Goal: Task Accomplishment & Management: Complete application form

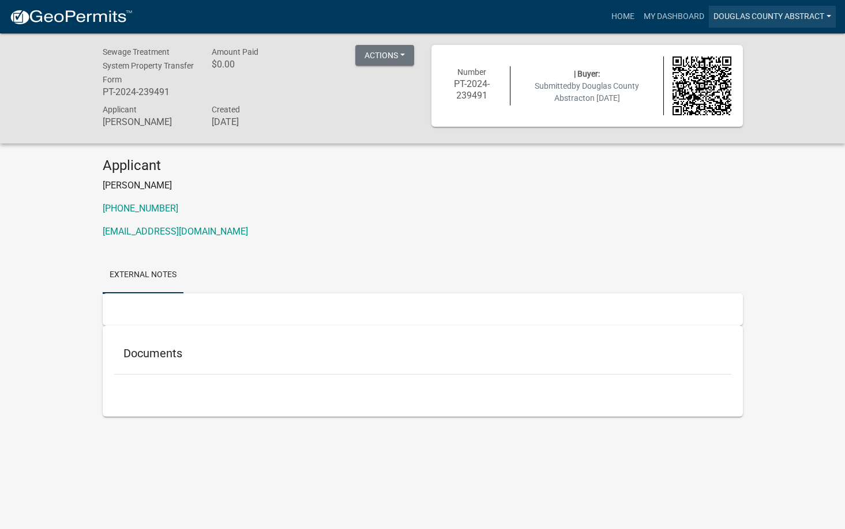
click at [731, 15] on link "Douglas County Abstract" at bounding box center [772, 17] width 127 height 22
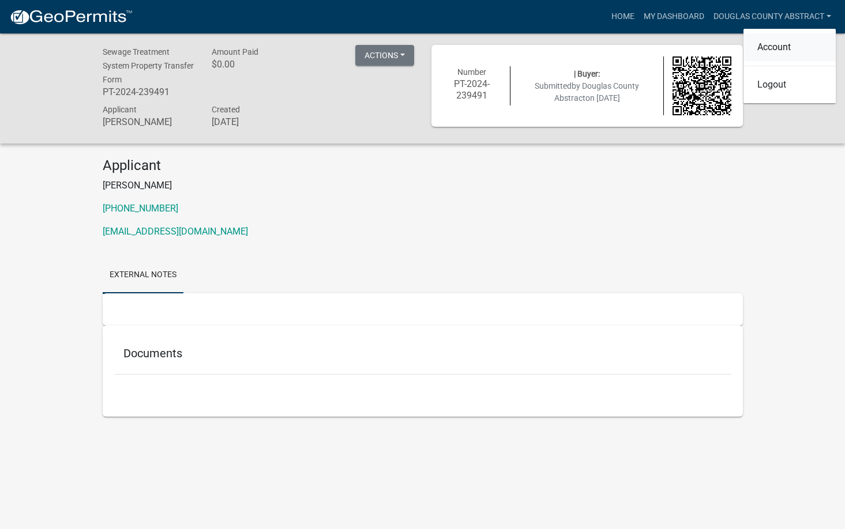
click at [775, 46] on link "Account" at bounding box center [789, 47] width 92 height 28
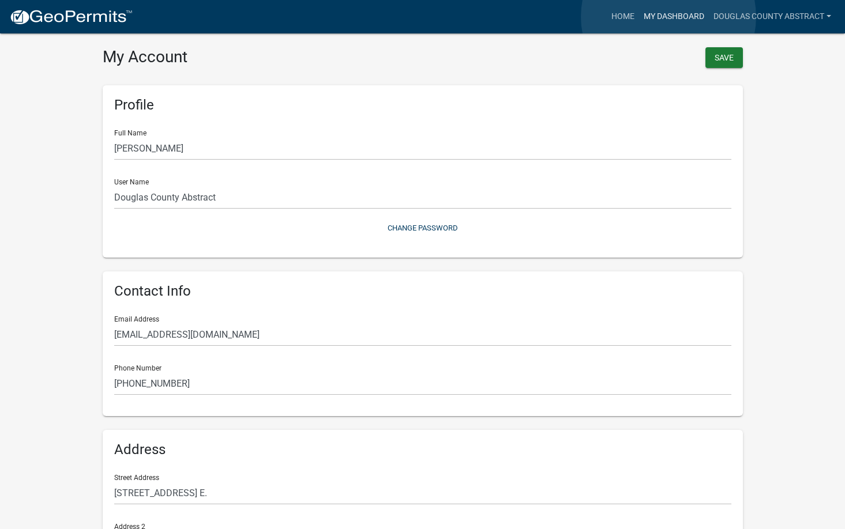
click at [668, 17] on link "My Dashboard" at bounding box center [674, 17] width 70 height 22
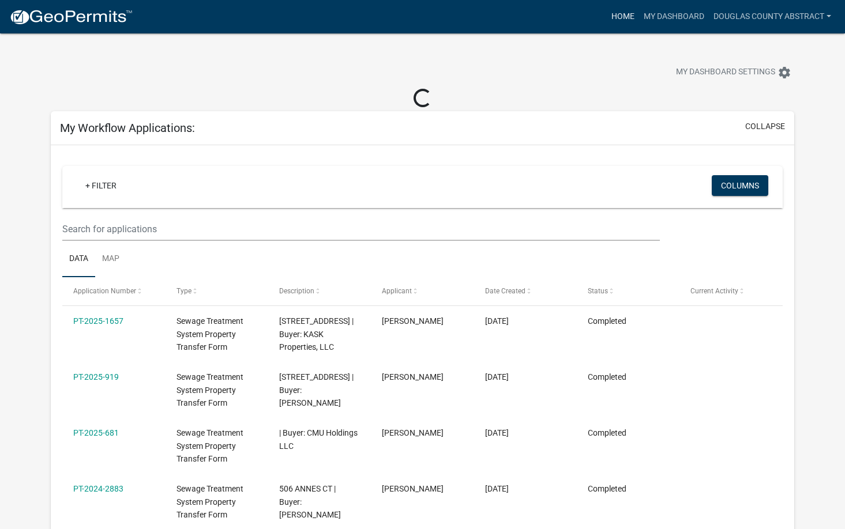
click at [620, 15] on link "Home" at bounding box center [623, 17] width 32 height 22
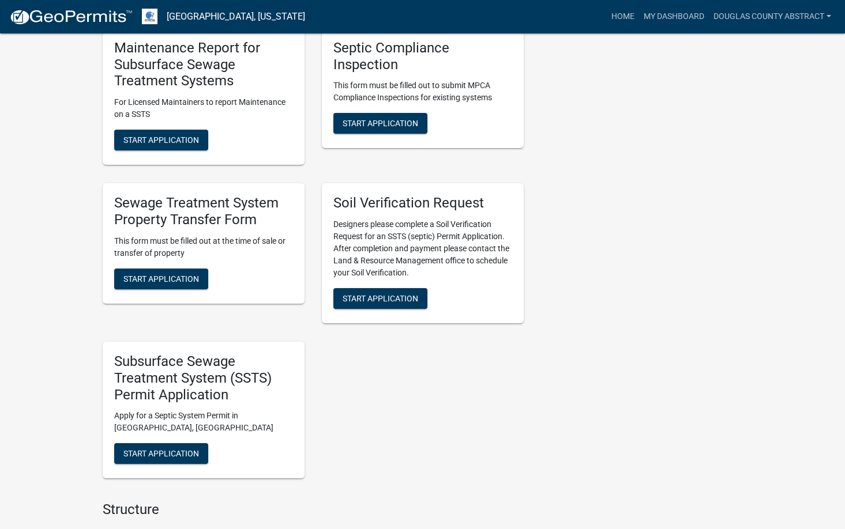
scroll to position [404, 0]
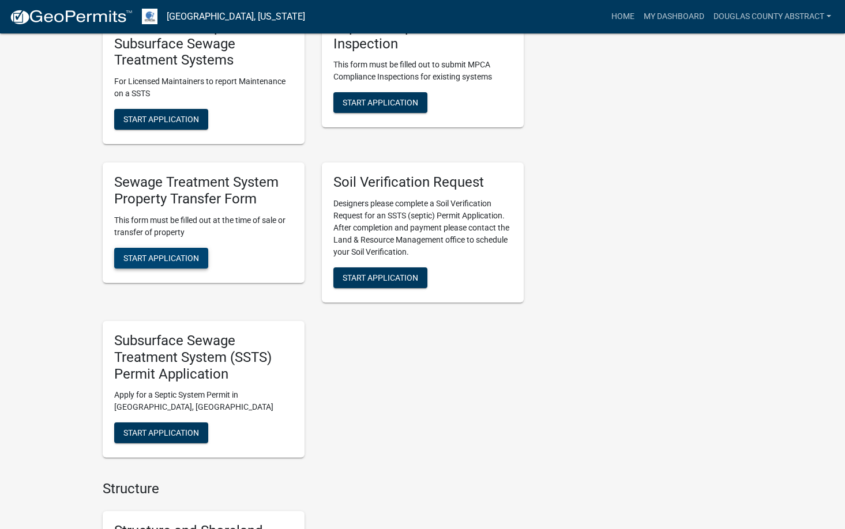
click at [170, 257] on span "Start Application" at bounding box center [161, 257] width 76 height 9
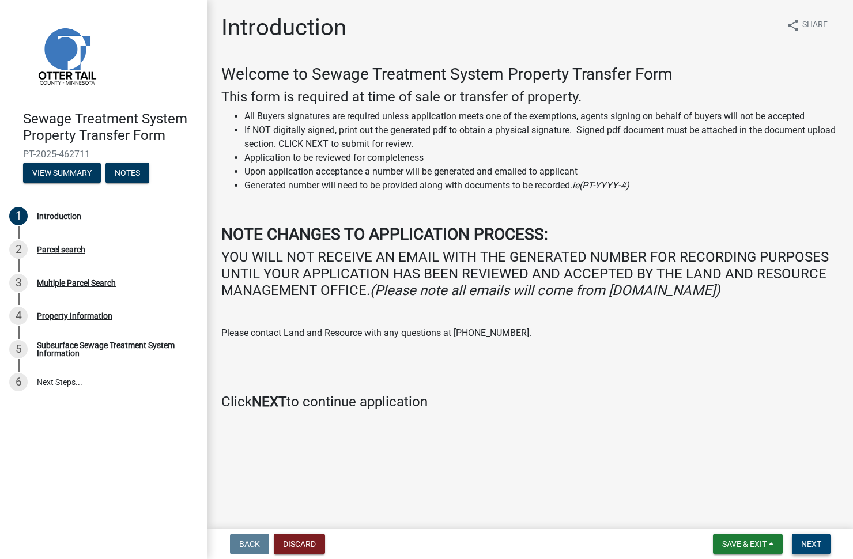
click at [813, 529] on span "Next" at bounding box center [812, 544] width 20 height 9
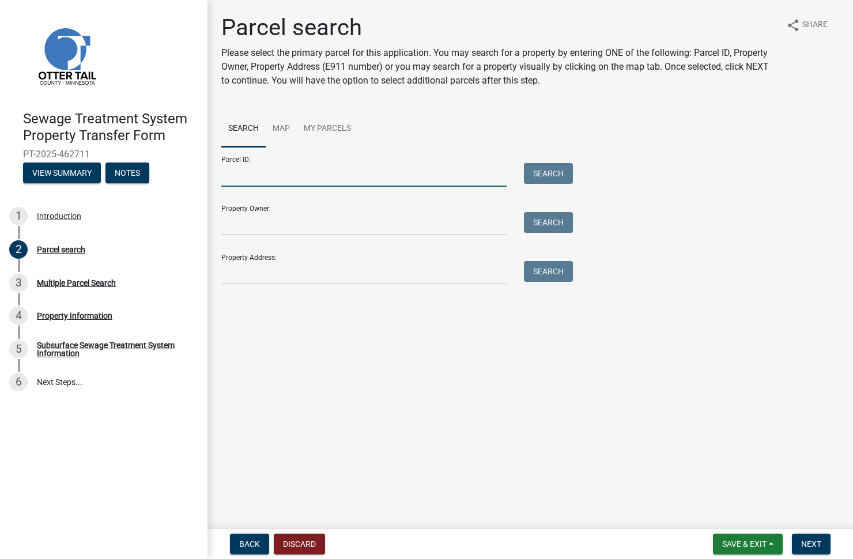
click at [237, 178] on input "Parcel ID:" at bounding box center [363, 175] width 285 height 24
type input "36-000-19-0136-006"
click at [565, 175] on button "Search" at bounding box center [548, 173] width 49 height 21
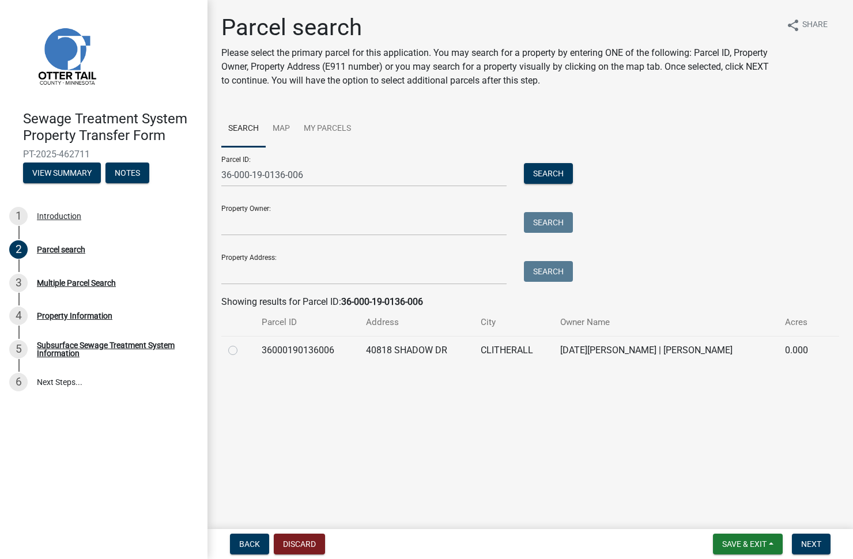
click at [242, 344] on label at bounding box center [242, 344] width 0 height 0
click at [242, 349] on input "radio" at bounding box center [245, 347] width 7 height 7
radio input "true"
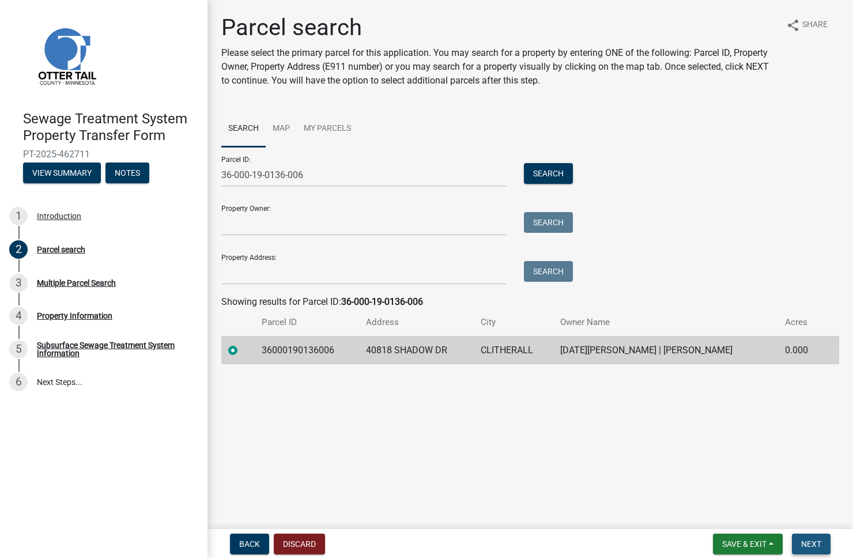
click at [816, 529] on span "Next" at bounding box center [812, 544] width 20 height 9
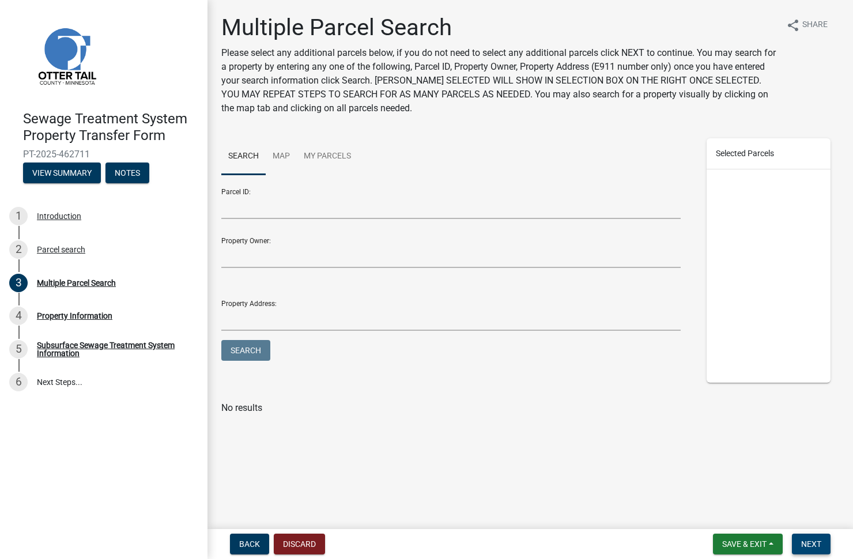
click at [822, 529] on button "Next" at bounding box center [811, 544] width 39 height 21
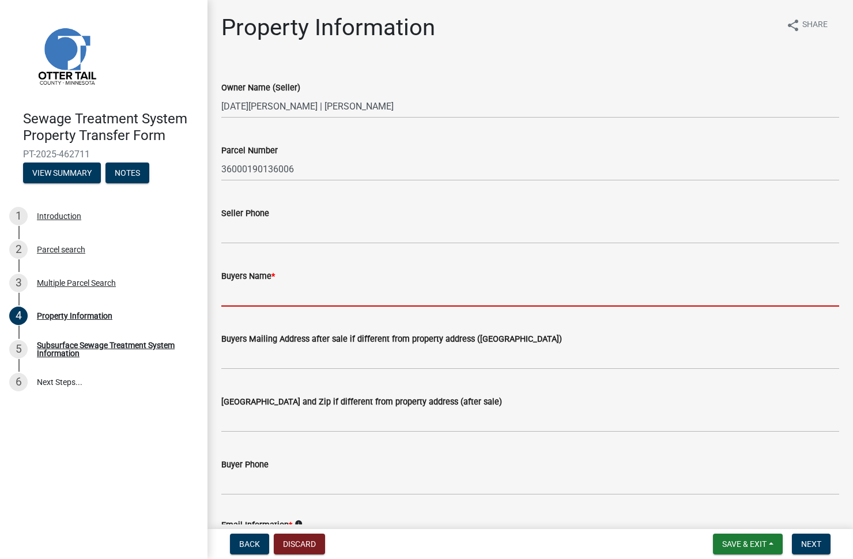
click at [281, 302] on input "Buyers Name *" at bounding box center [530, 295] width 618 height 24
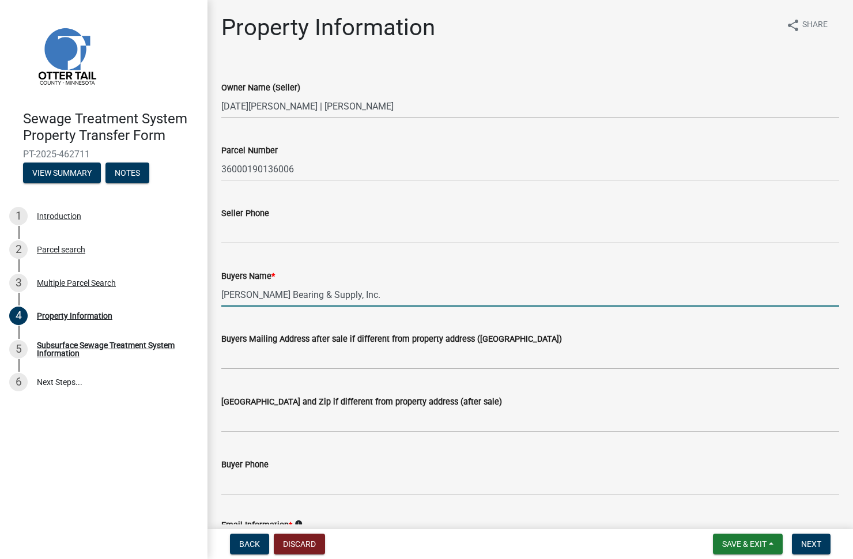
type input "[PERSON_NAME] Bearing & Supply, Inc."
click at [272, 358] on input "Buyers Mailing Address after sale if different from property address ([GEOGRAPH…" at bounding box center [530, 358] width 618 height 24
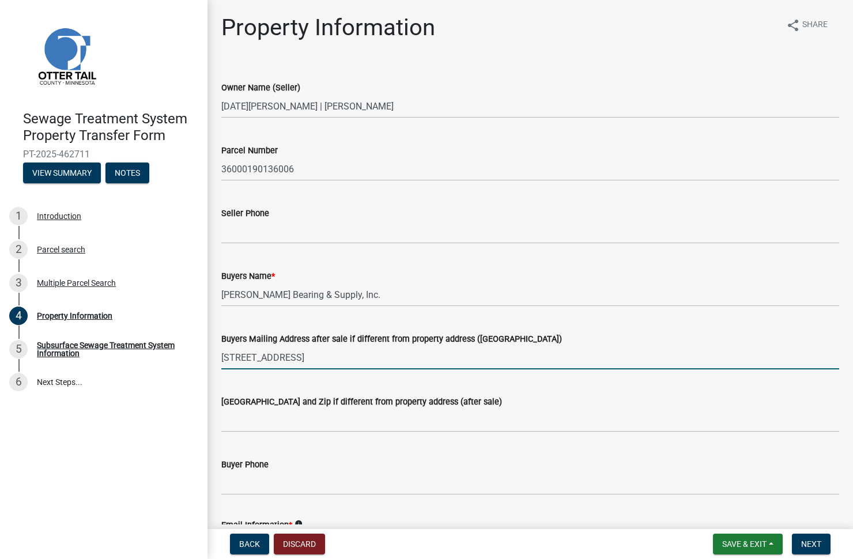
type input "[STREET_ADDRESS]"
click at [296, 419] on input "[GEOGRAPHIC_DATA] and Zip if different from property address (after sale)" at bounding box center [530, 421] width 618 height 24
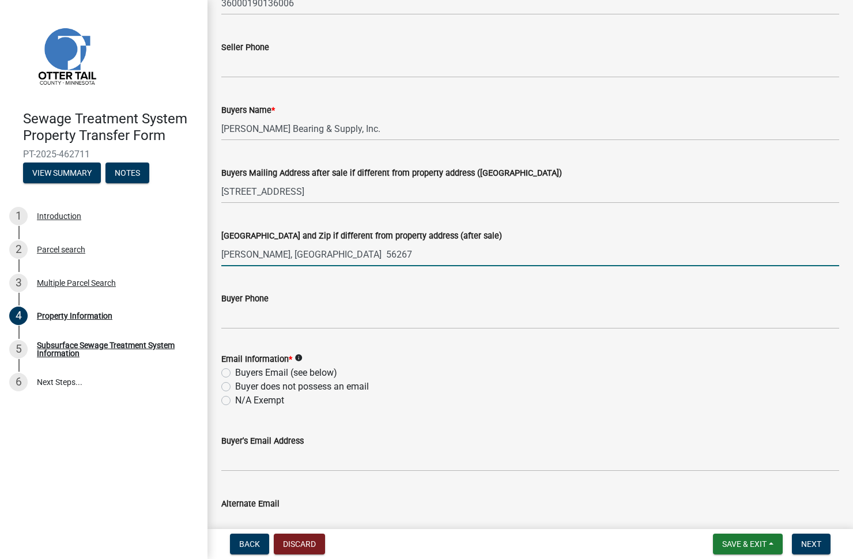
scroll to position [173, 0]
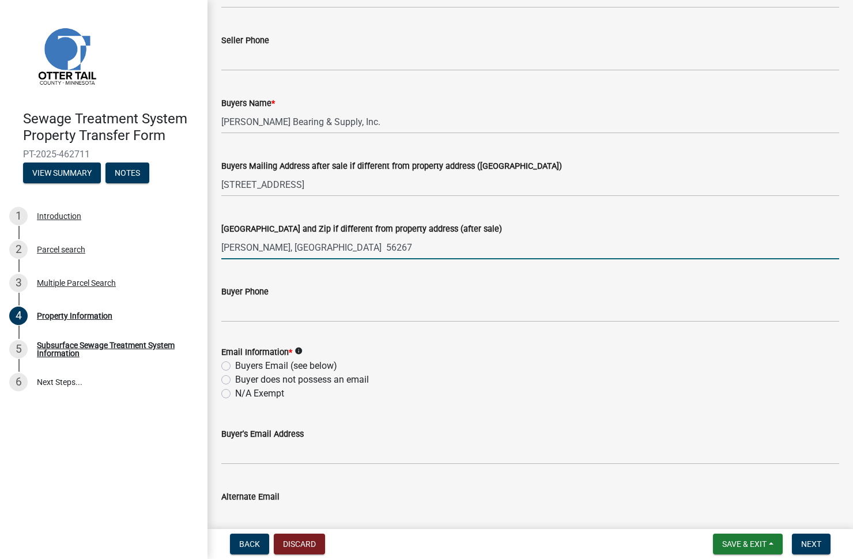
type input "[PERSON_NAME], [GEOGRAPHIC_DATA] 56267"
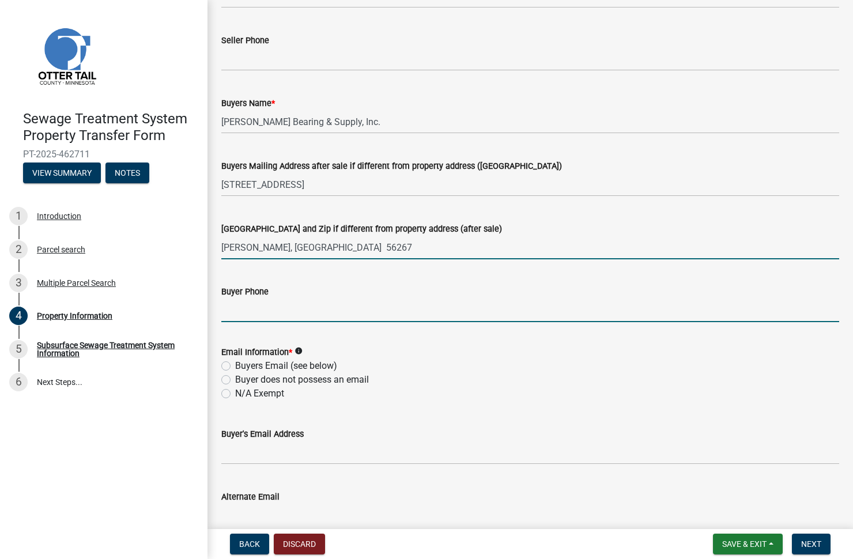
click at [266, 312] on input "Buyer Phone" at bounding box center [530, 311] width 618 height 24
click at [252, 300] on input "Buyer Phone" at bounding box center [530, 311] width 618 height 24
type input "[PHONE_NUMBER]"
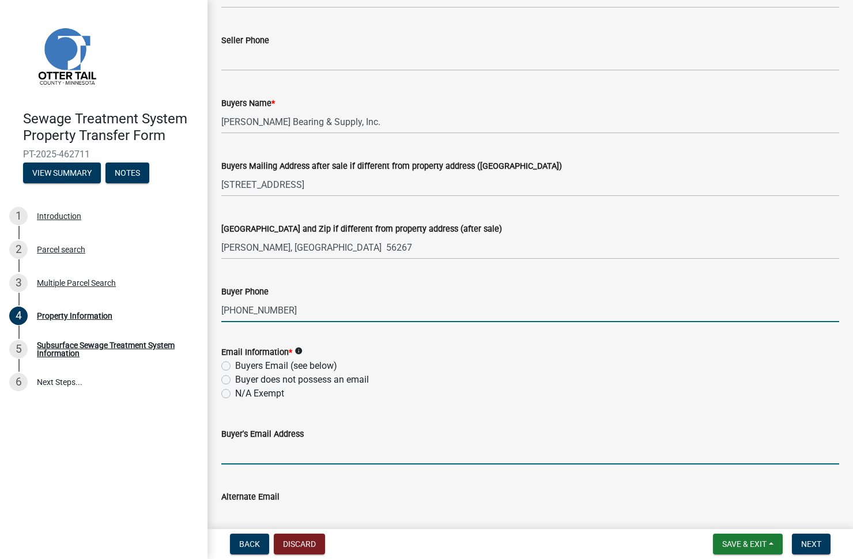
drag, startPoint x: 340, startPoint y: 445, endPoint x: 338, endPoint y: 455, distance: 10.5
click at [340, 445] on input "Buyer's Email Address" at bounding box center [530, 453] width 618 height 24
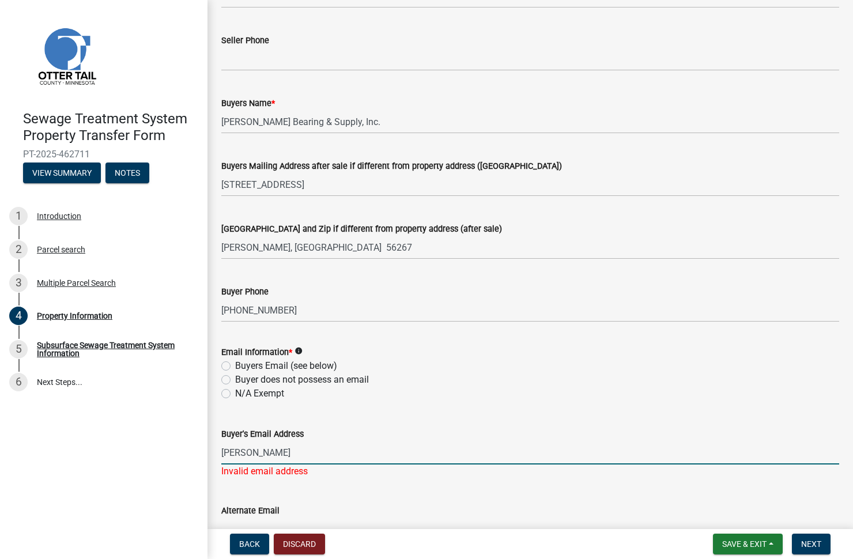
click at [272, 453] on input "[PERSON_NAME]" at bounding box center [530, 453] width 618 height 24
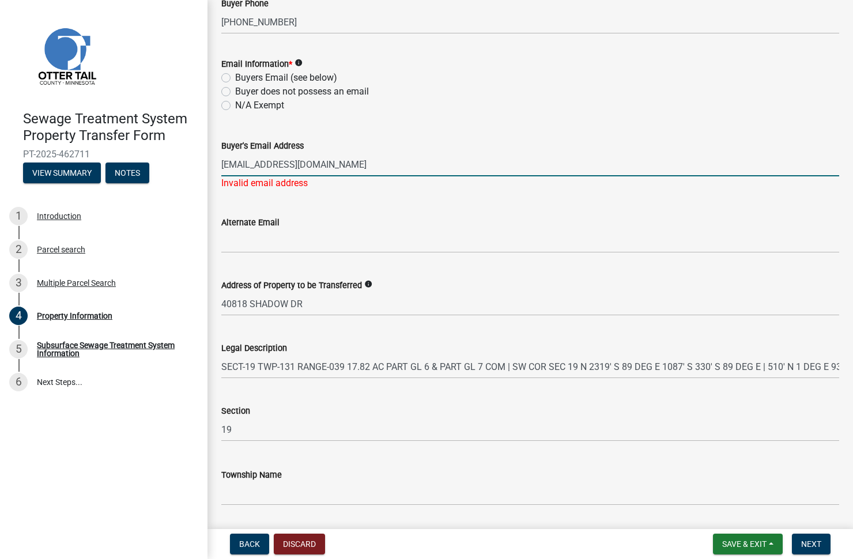
scroll to position [497, 0]
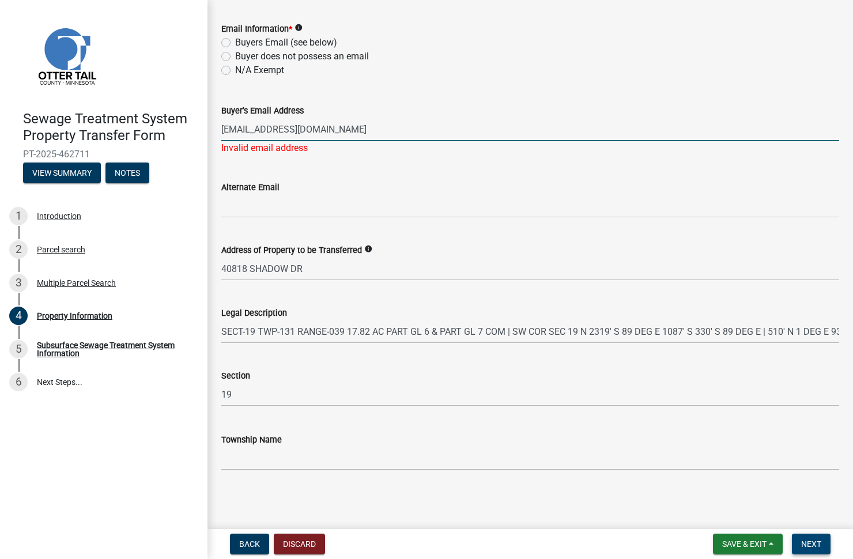
type input "[EMAIL_ADDRESS][DOMAIN_NAME]"
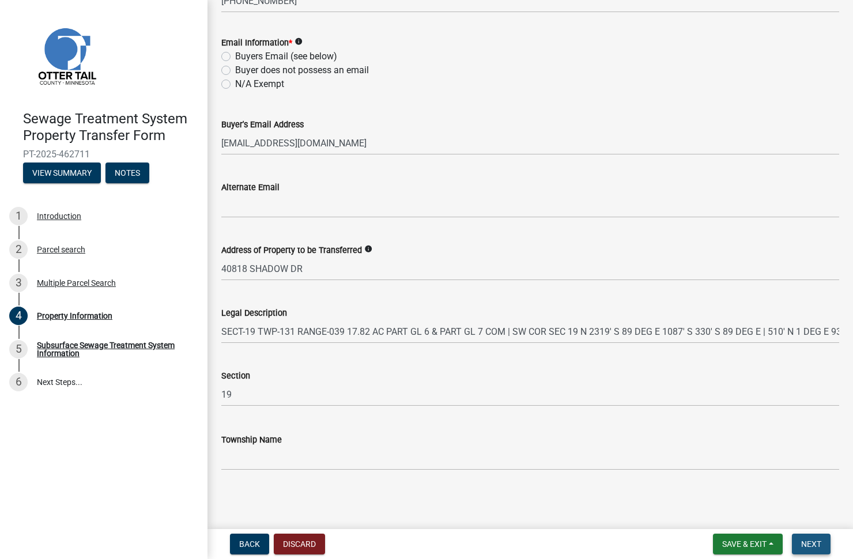
scroll to position [483, 0]
click at [803, 529] on span "Next" at bounding box center [812, 544] width 20 height 9
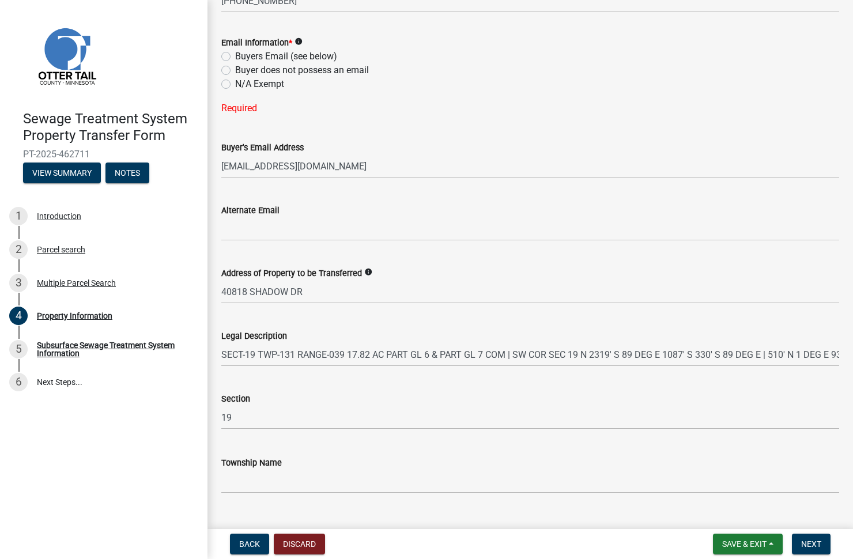
click at [235, 56] on label "Buyers Email (see below)" at bounding box center [286, 57] width 102 height 14
click at [235, 56] on input "Buyers Email (see below)" at bounding box center [238, 53] width 7 height 7
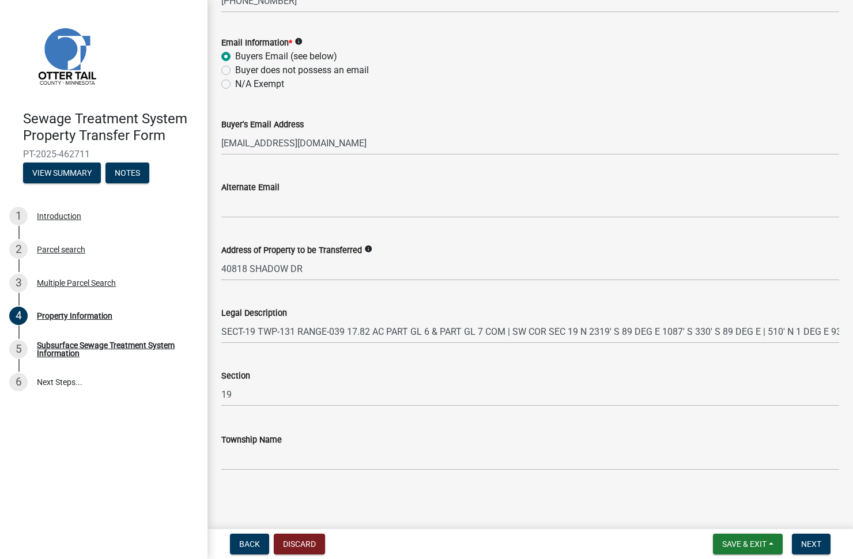
radio input "true"
click at [816, 529] on button "Next" at bounding box center [811, 544] width 39 height 21
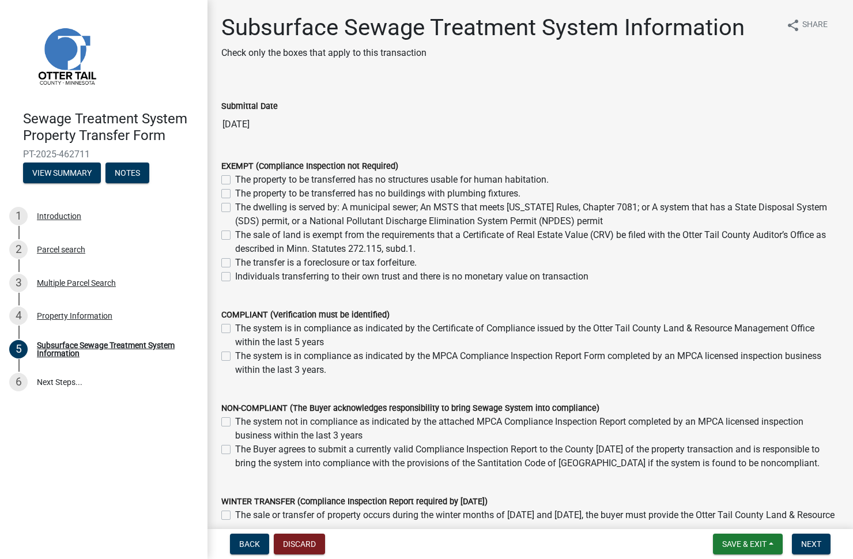
click at [235, 182] on label "The property to be transferred has no structures usable for human habitation." at bounding box center [392, 180] width 314 height 14
click at [235, 180] on input "The property to be transferred has no structures usable for human habitation." at bounding box center [238, 176] width 7 height 7
checkbox input "true"
checkbox input "false"
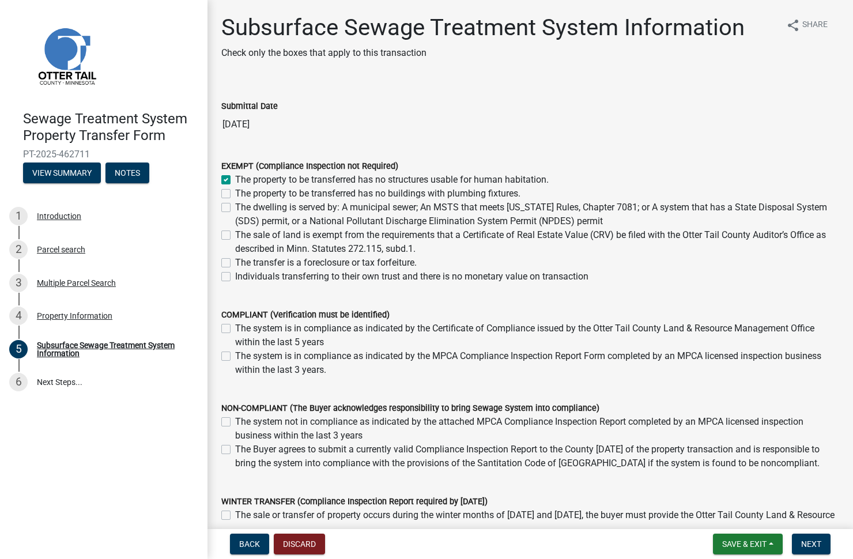
checkbox input "false"
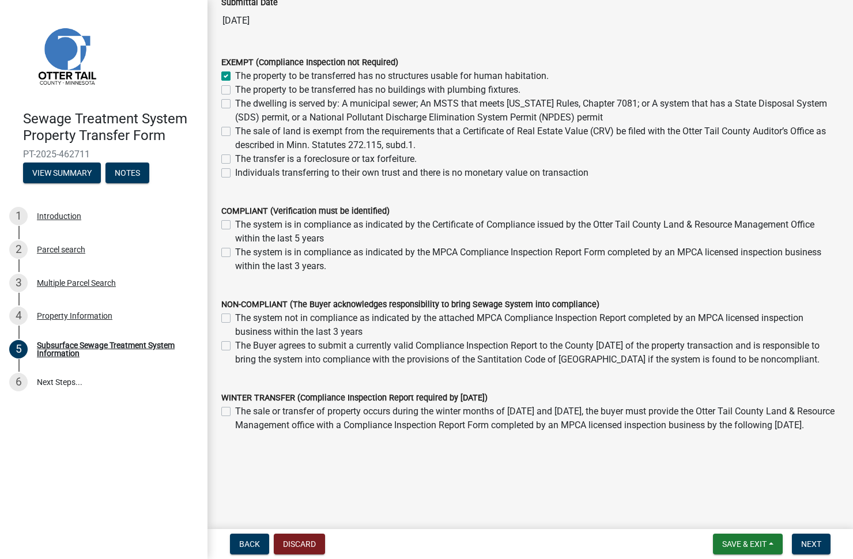
scroll to position [131, 0]
click at [805, 529] on span "Next" at bounding box center [812, 544] width 20 height 9
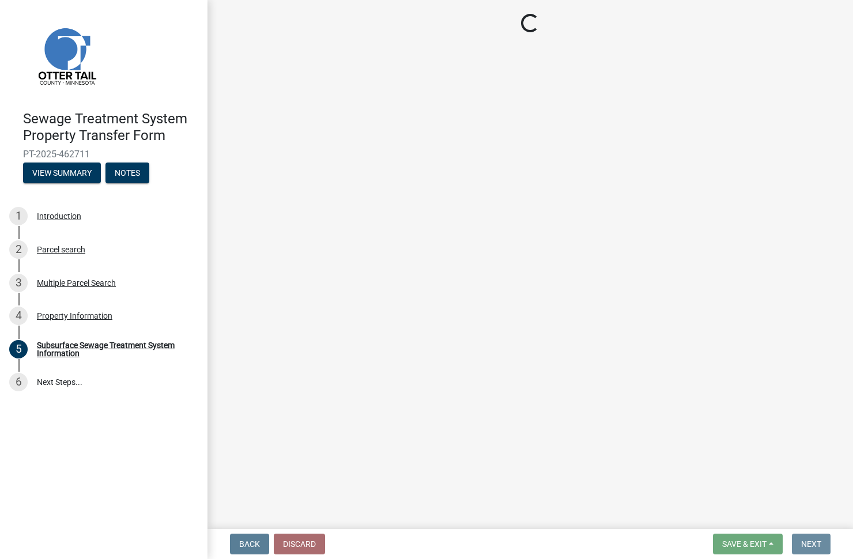
scroll to position [0, 0]
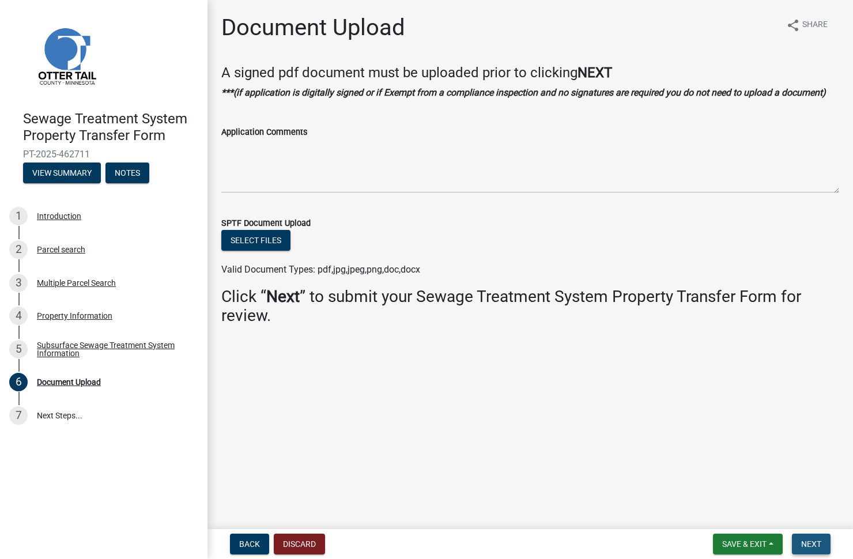
click at [820, 529] on span "Next" at bounding box center [812, 544] width 20 height 9
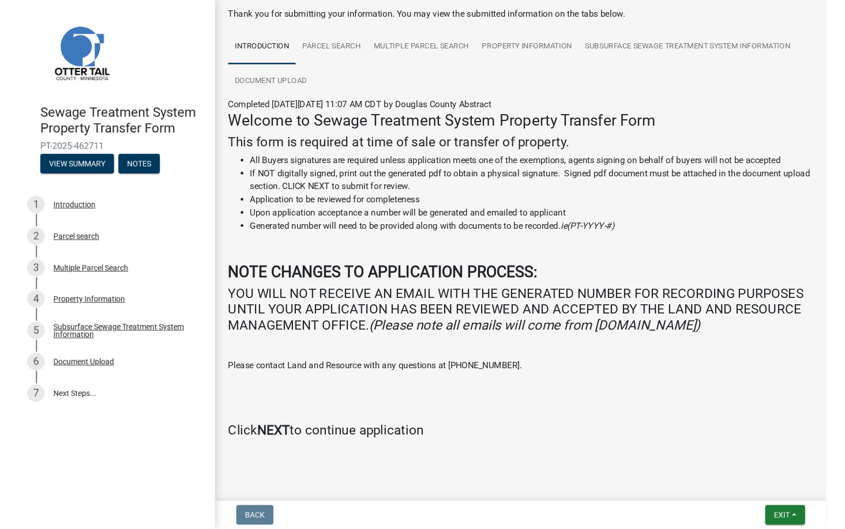
scroll to position [63, 0]
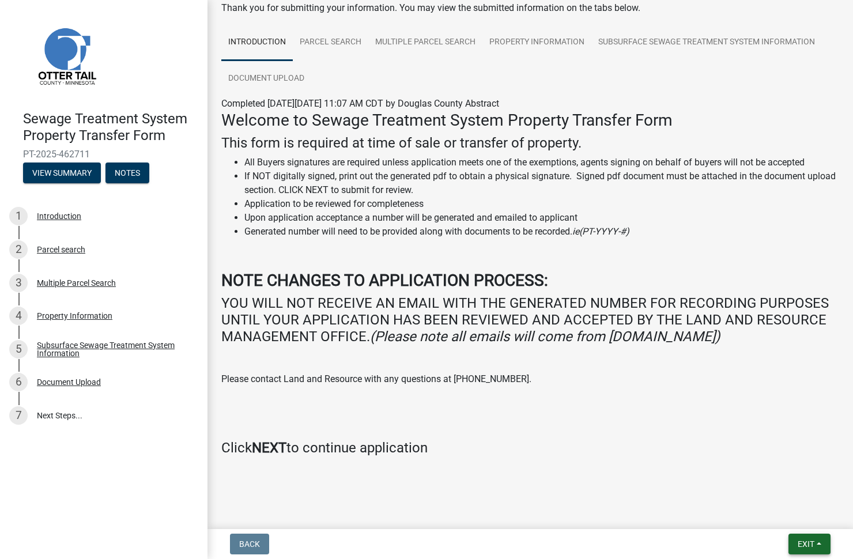
click at [799, 529] on span "Exit" at bounding box center [806, 544] width 17 height 9
click at [773, 513] on button "Save & Exit" at bounding box center [785, 515] width 92 height 28
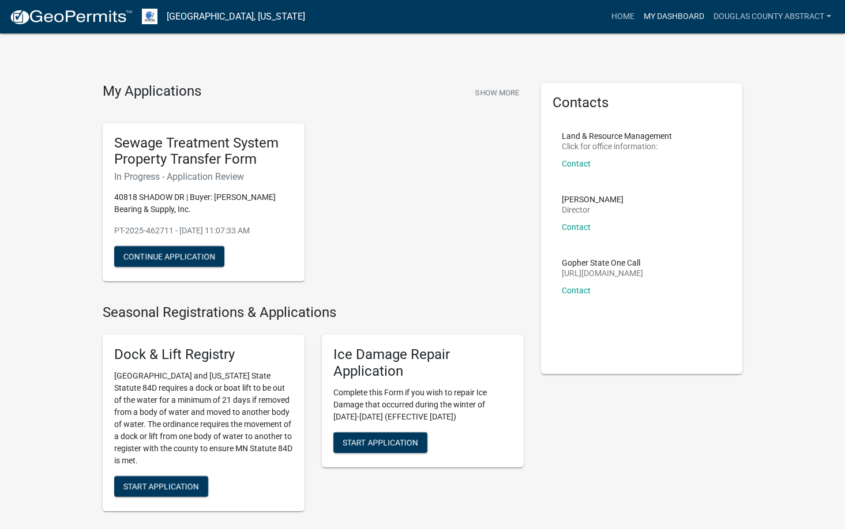
click at [659, 15] on link "My Dashboard" at bounding box center [674, 17] width 70 height 22
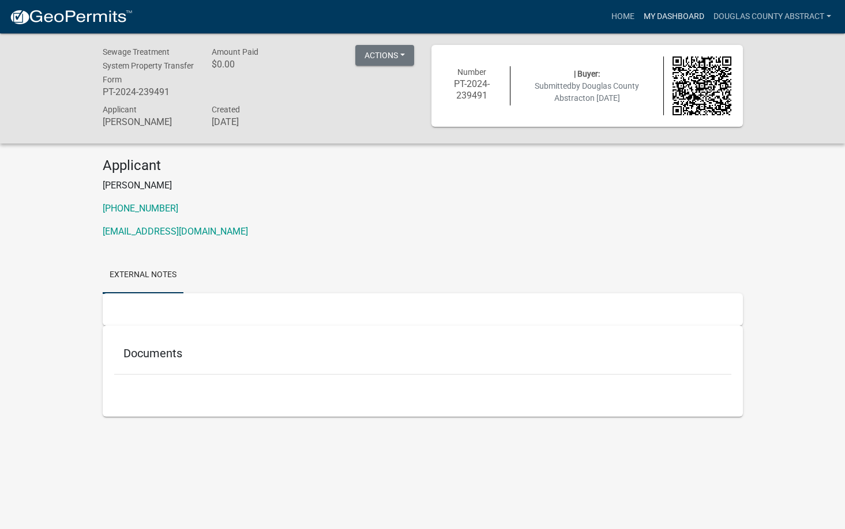
click at [668, 14] on link "My Dashboard" at bounding box center [674, 17] width 70 height 22
